Goal: Complete application form: Complete application form

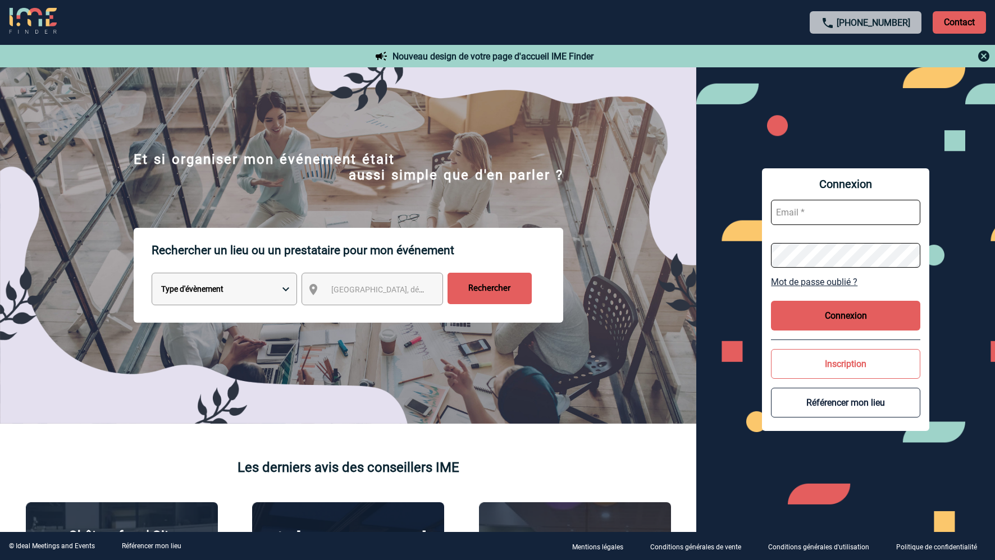
click at [800, 218] on input "text" at bounding box center [845, 212] width 149 height 25
type input "[EMAIL_ADDRESS][DOMAIN_NAME]"
click at [846, 359] on button "Inscription" at bounding box center [845, 364] width 149 height 30
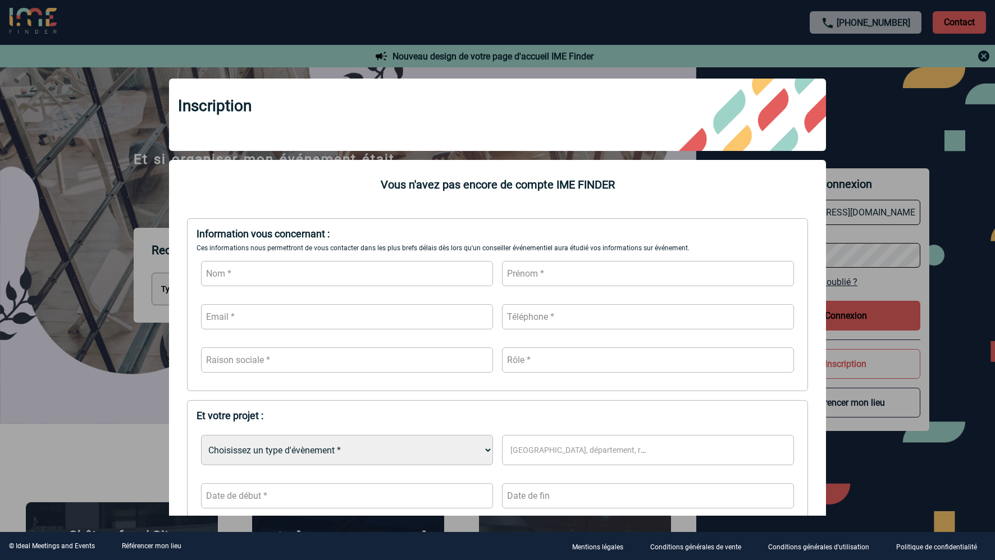
drag, startPoint x: 405, startPoint y: 295, endPoint x: 406, endPoint y: 266, distance: 29.2
click at [405, 295] on div at bounding box center [498, 317] width 602 height 130
click at [406, 263] on input "text" at bounding box center [347, 273] width 292 height 25
type input "GUILLOU"
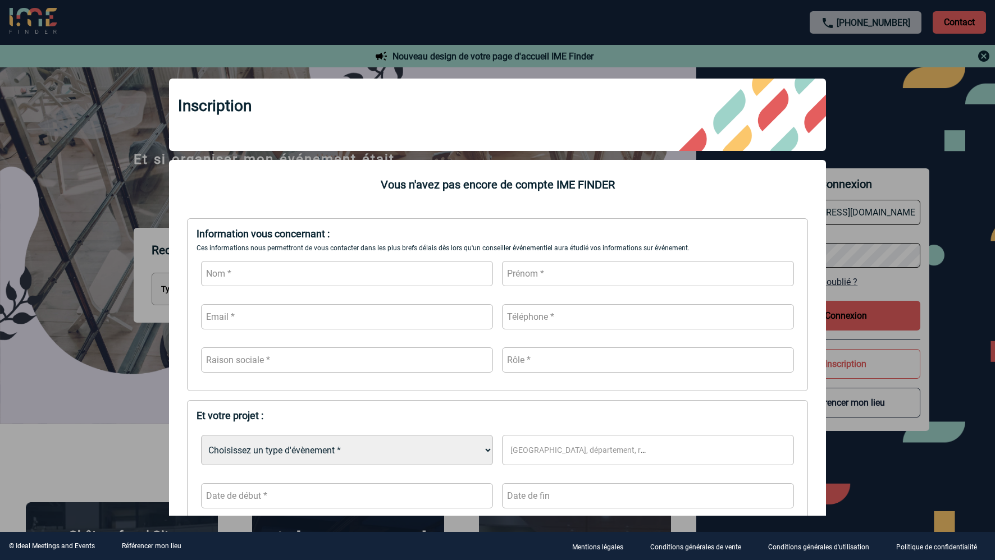
type input "Naouel"
type input "[EMAIL_ADDRESS][DOMAIN_NAME]"
click at [597, 322] on input "text" at bounding box center [648, 316] width 292 height 25
type input "0652415900"
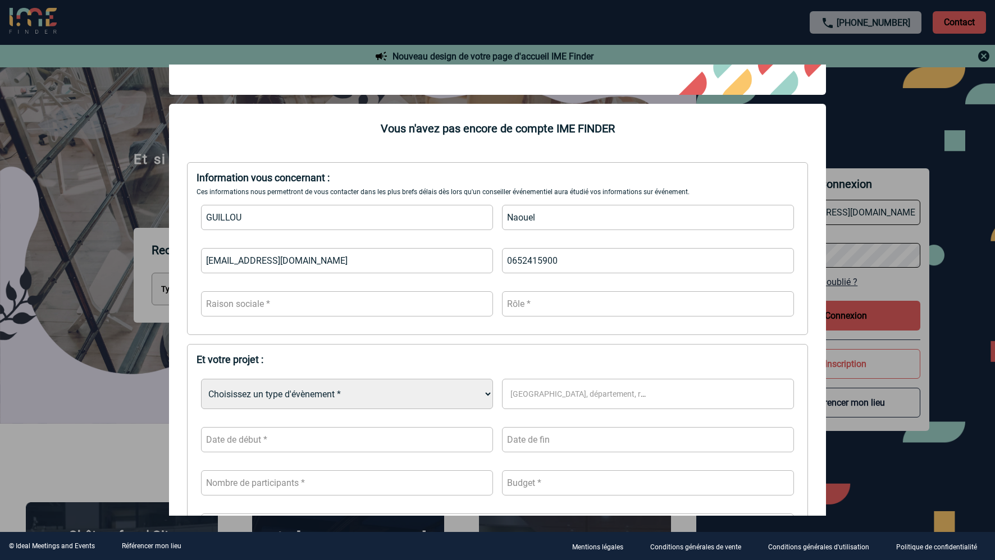
click at [464, 310] on input "text" at bounding box center [347, 303] width 292 height 25
type input "Capgemini"
click at [615, 299] on input "text" at bounding box center [648, 303] width 292 height 25
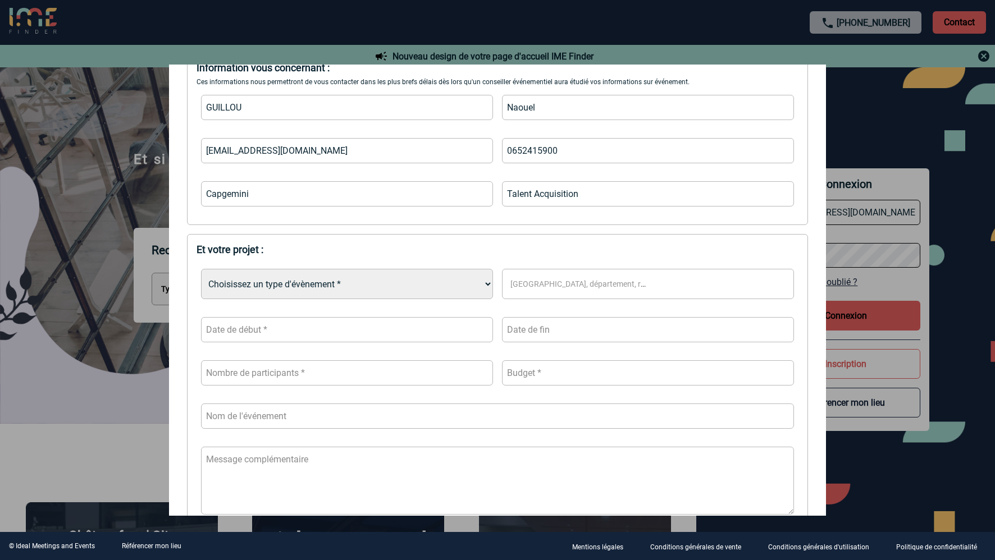
scroll to position [168, 0]
type input "Talent Acquisition"
click at [447, 281] on select "Choisissez un type d'évènement * Séminaire avec nuitée Séminaire sans nuitée Re…" at bounding box center [347, 282] width 292 height 30
select select "2"
click at [201, 267] on select "Choisissez un type d'évènement * Séminaire avec nuitée Séminaire sans nuitée Re…" at bounding box center [347, 282] width 292 height 30
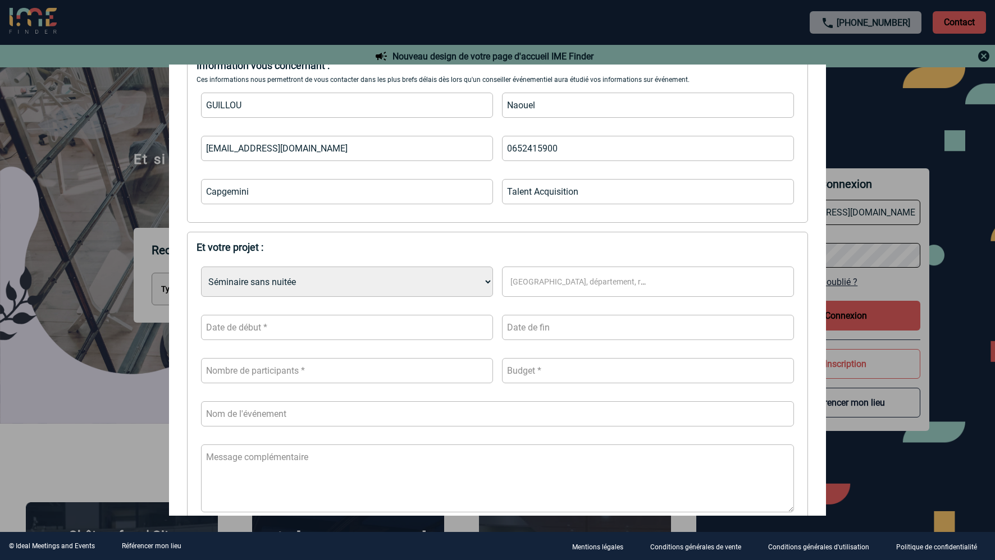
click at [568, 284] on span "[GEOGRAPHIC_DATA], département, région..." at bounding box center [590, 281] width 161 height 9
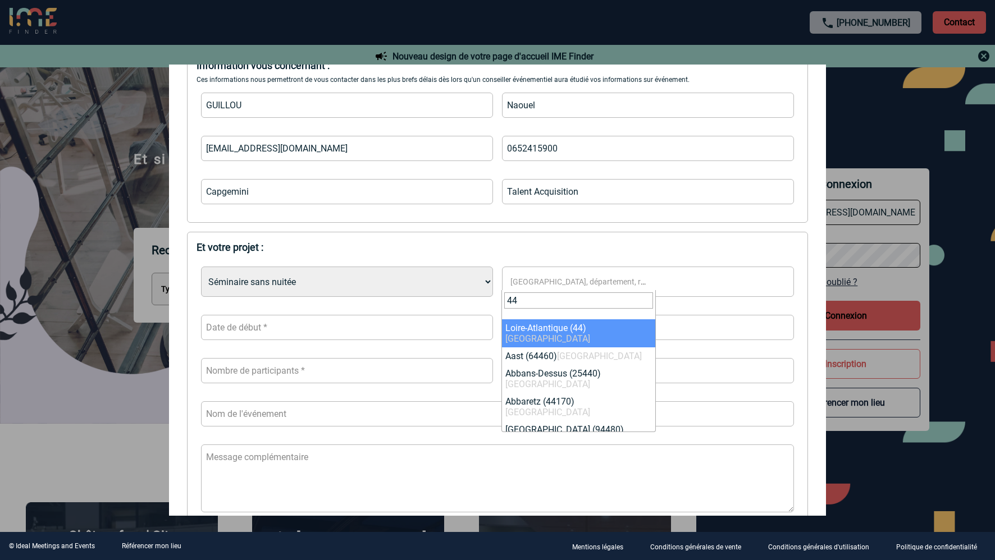
type input "44"
select select "5139"
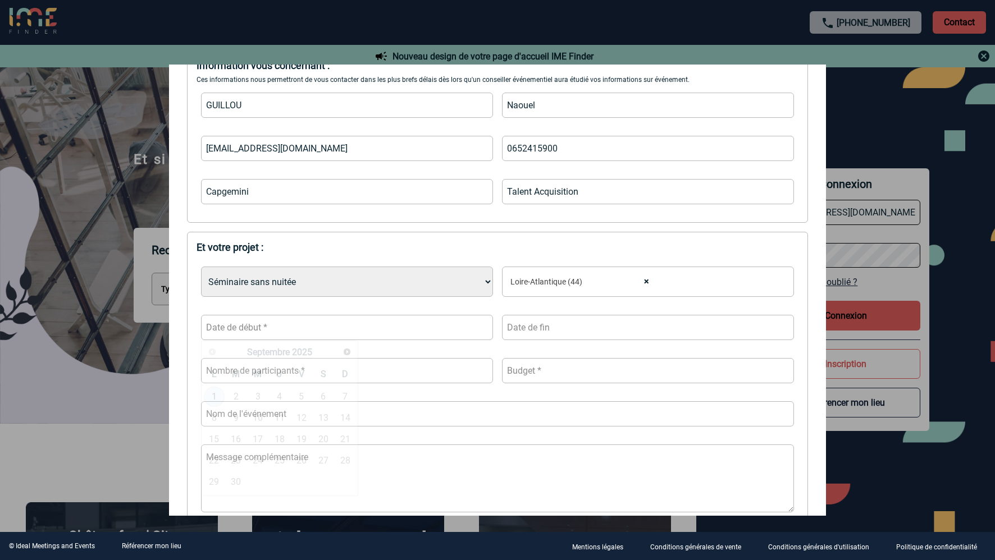
click at [307, 319] on input "text" at bounding box center [347, 327] width 292 height 25
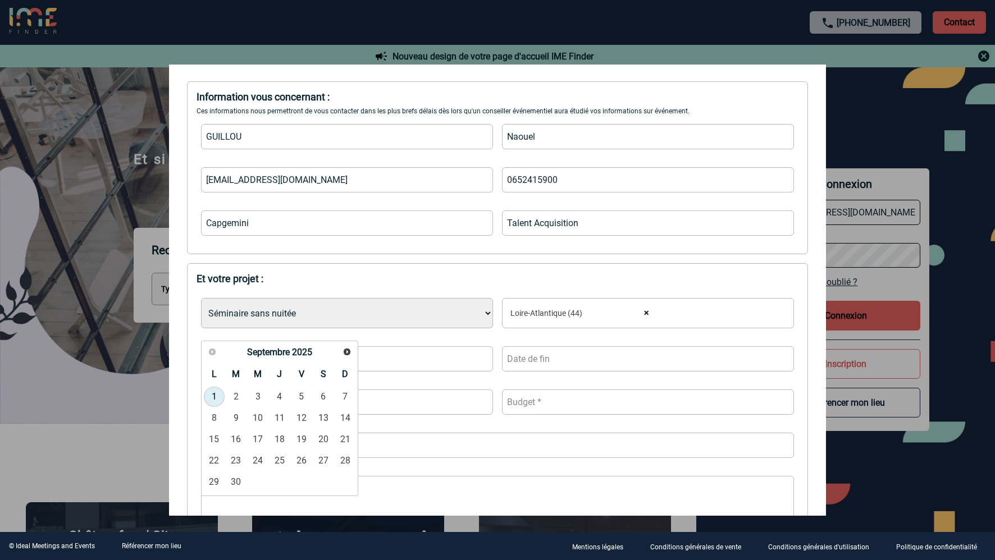
scroll to position [0, 0]
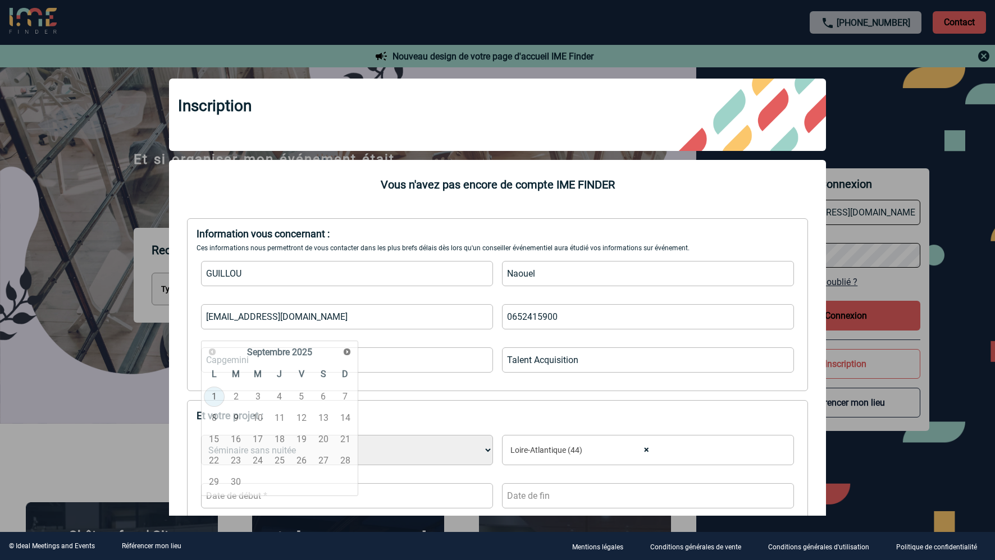
click at [89, 398] on div at bounding box center [497, 280] width 995 height 560
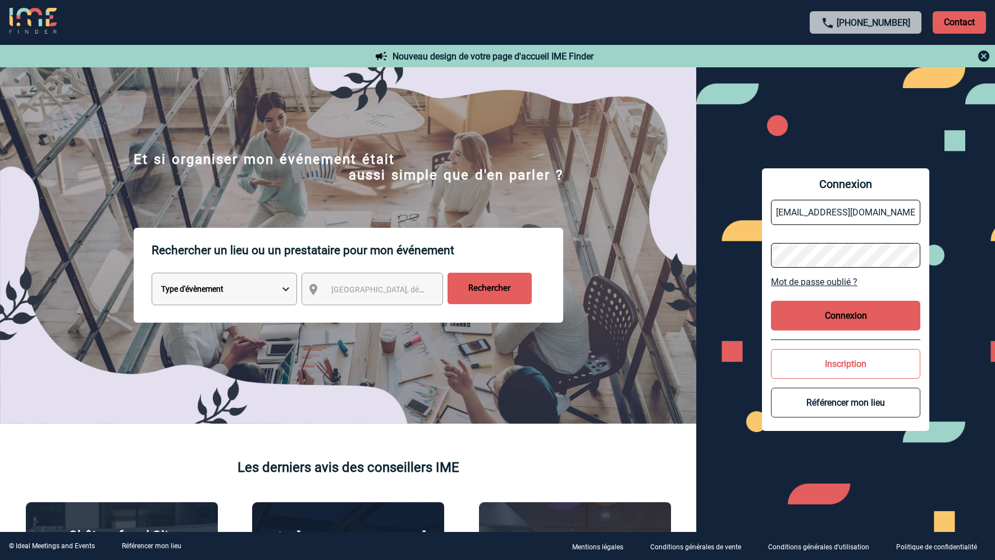
click at [837, 367] on button "Inscription" at bounding box center [845, 364] width 149 height 30
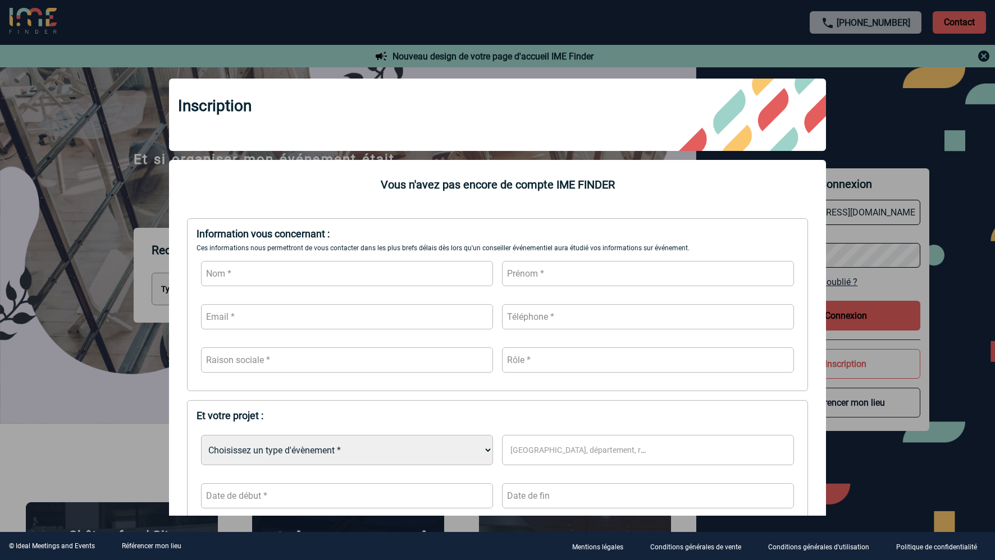
click at [334, 266] on input "text" at bounding box center [347, 273] width 292 height 25
type input "GUILLOU"
type input "Naouel"
type input "[EMAIL_ADDRESS][DOMAIN_NAME]"
type input "0652415900"
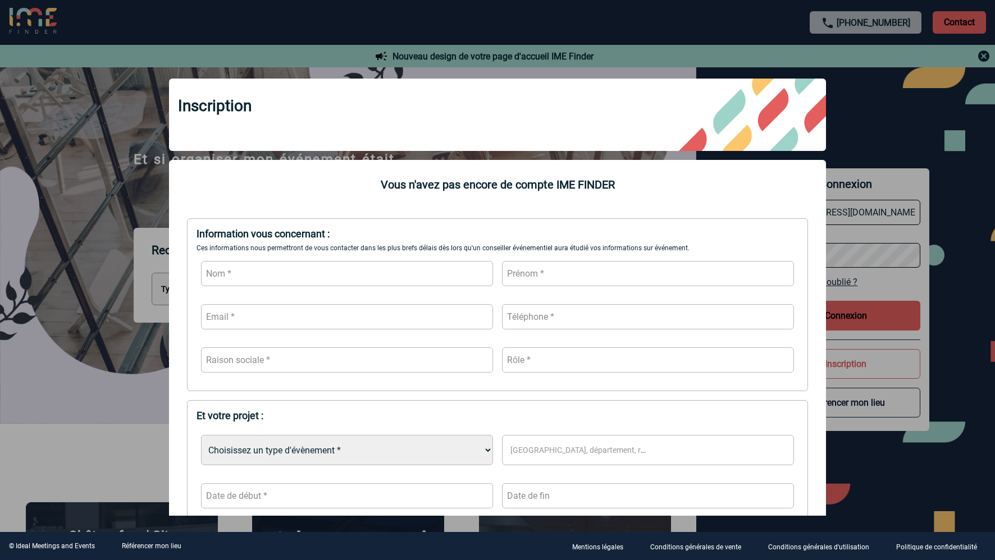
type input "Capgemini"
type input "Talent Acquisition"
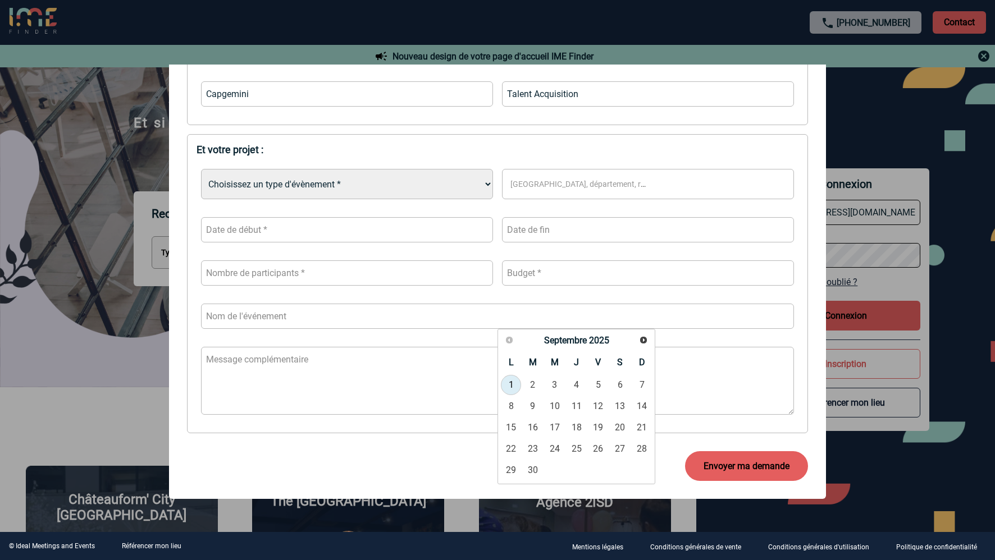
scroll to position [56, 0]
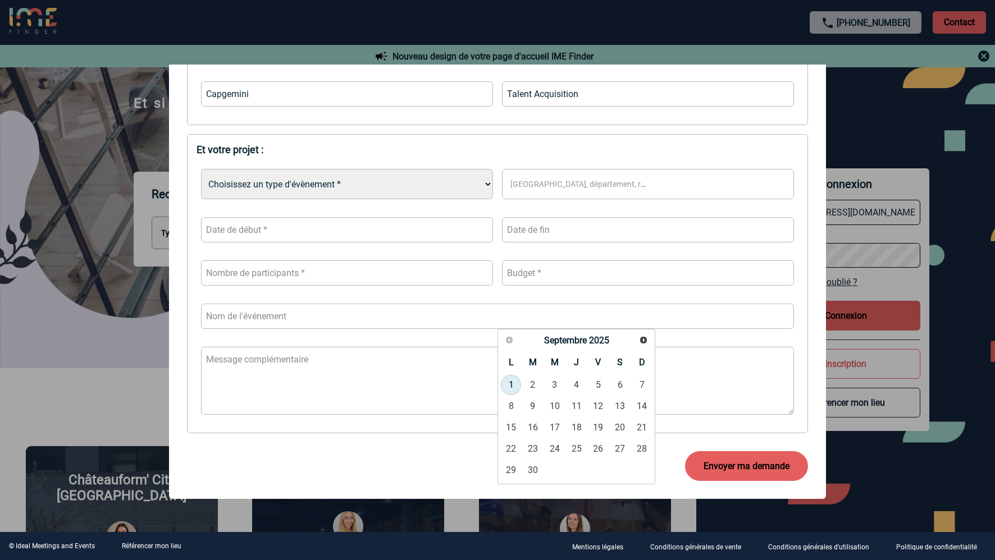
click at [339, 182] on select "Choisissez un type d'évènement * Séminaire avec nuitée Séminaire sans nuitée Re…" at bounding box center [347, 184] width 292 height 30
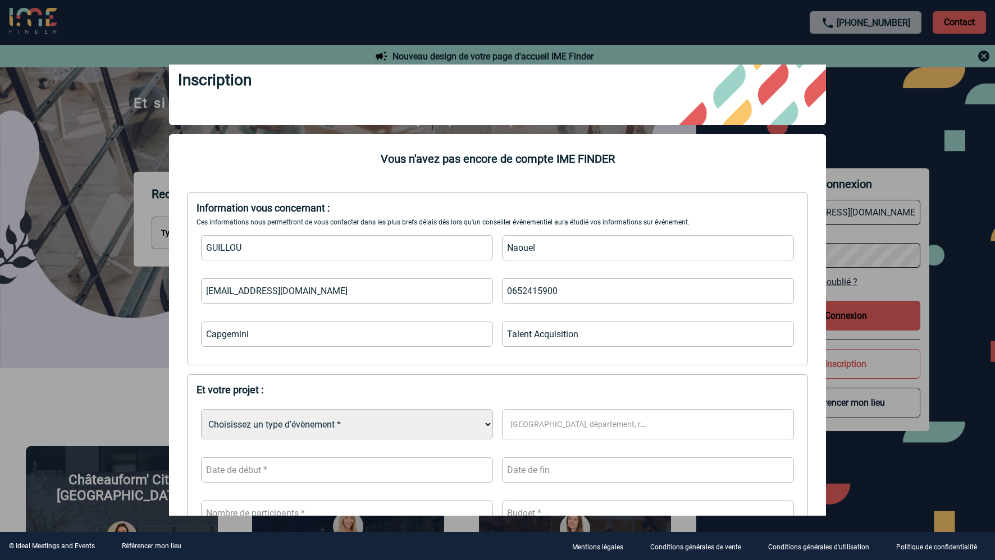
scroll to position [0, 0]
